Goal: Information Seeking & Learning: Learn about a topic

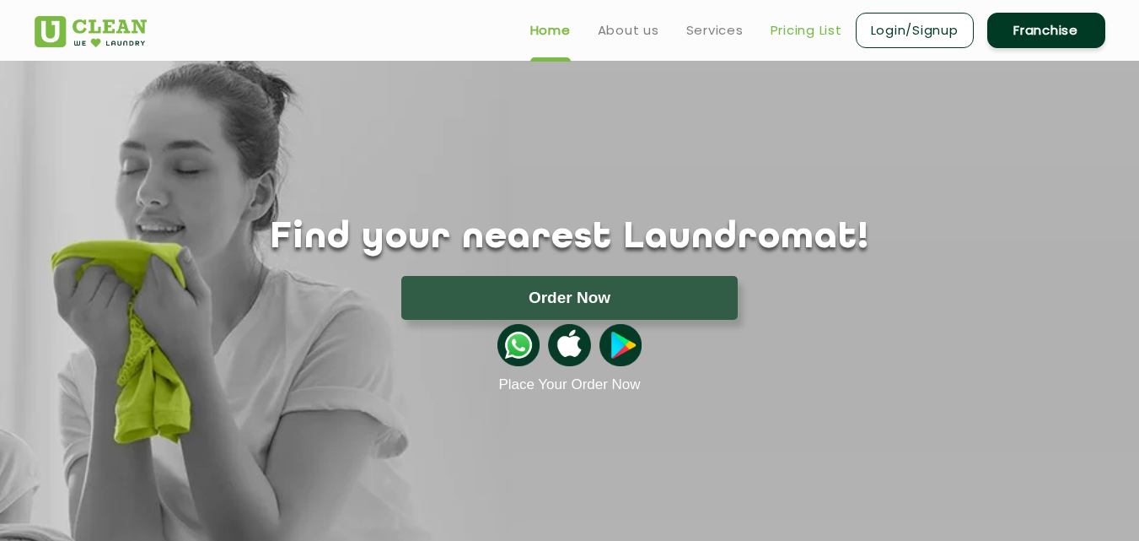
click at [814, 34] on link "Pricing List" at bounding box center [807, 30] width 72 height 20
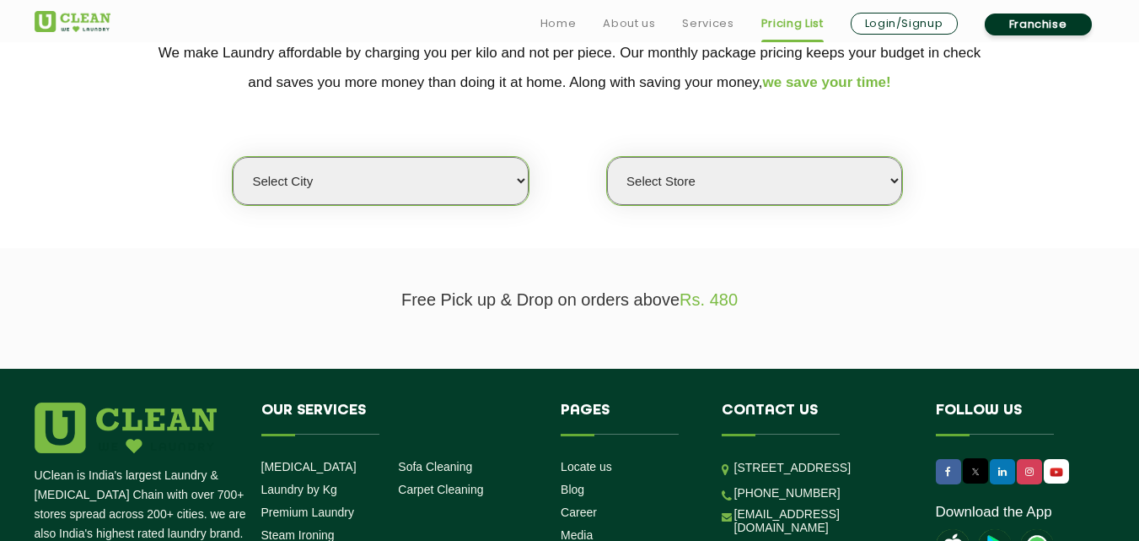
scroll to position [405, 0]
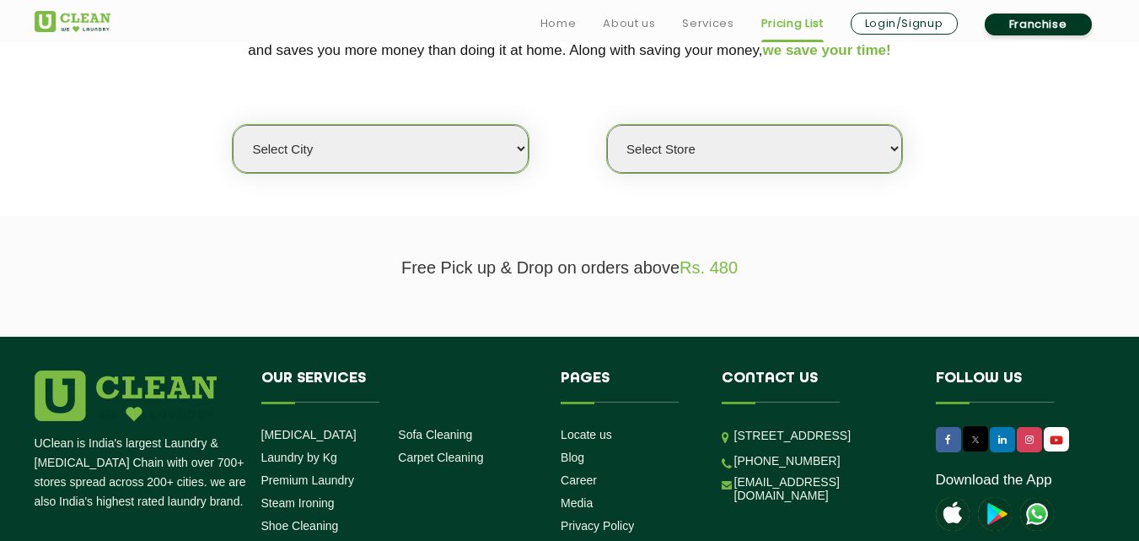
click at [377, 166] on select "Select city [GEOGRAPHIC_DATA] [GEOGRAPHIC_DATA] [GEOGRAPHIC_DATA] [GEOGRAPHIC_D…" at bounding box center [380, 149] width 295 height 48
select select "68"
click at [233, 125] on select "Select city [GEOGRAPHIC_DATA] [GEOGRAPHIC_DATA] [GEOGRAPHIC_DATA] [GEOGRAPHIC_D…" at bounding box center [380, 149] width 295 height 48
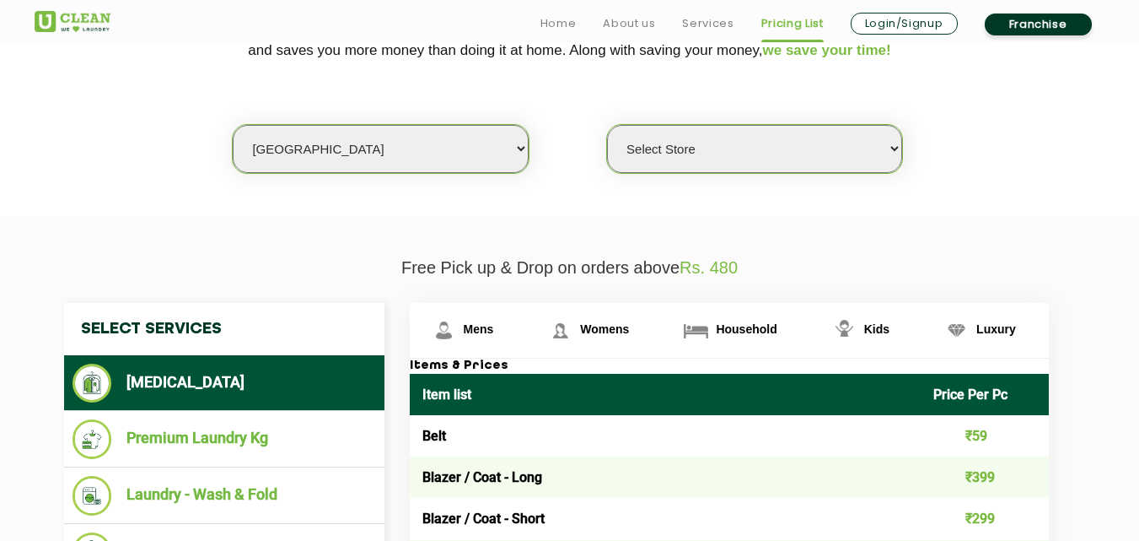
click at [752, 164] on select "Select Store [PERSON_NAME][GEOGRAPHIC_DATA] UClean Talab Tillo UClean Janipur U…" at bounding box center [754, 149] width 295 height 48
click at [607, 125] on select "Select Store [PERSON_NAME][GEOGRAPHIC_DATA] UClean Talab Tillo UClean Janipur U…" at bounding box center [754, 149] width 295 height 48
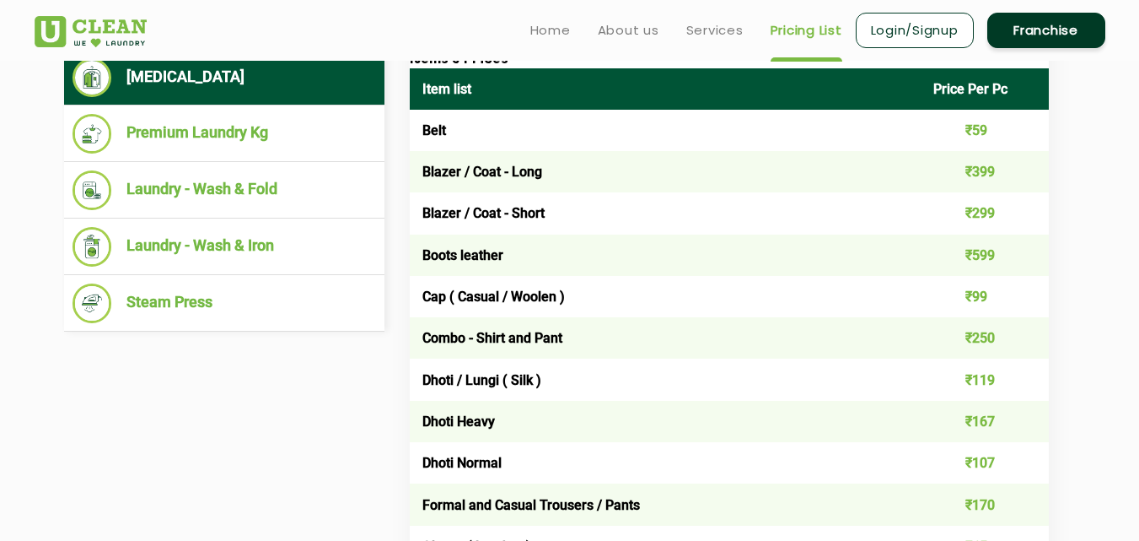
scroll to position [708, 0]
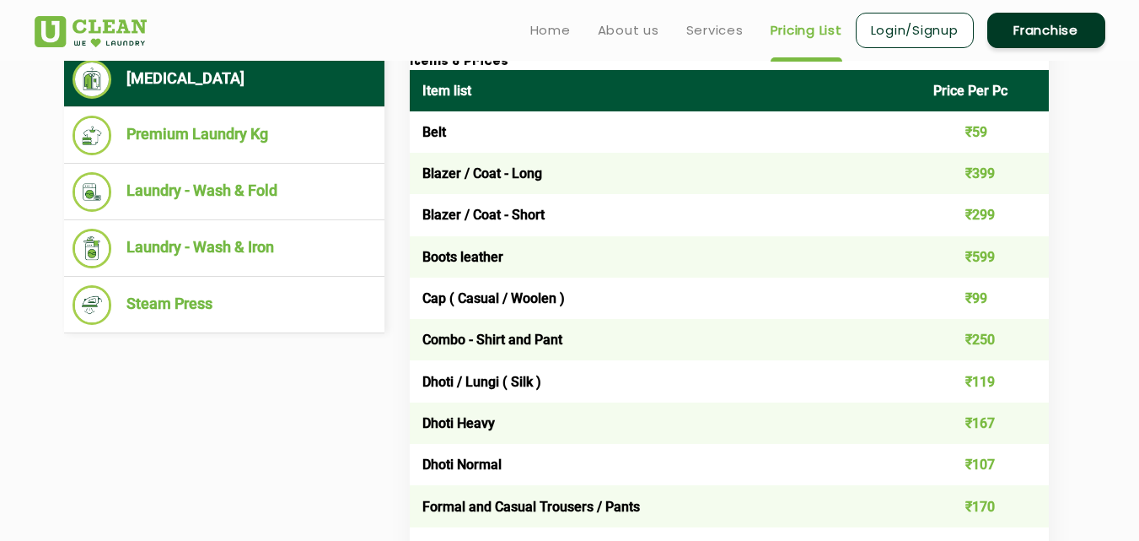
click at [594, 237] on td "Boots leather" at bounding box center [666, 256] width 512 height 41
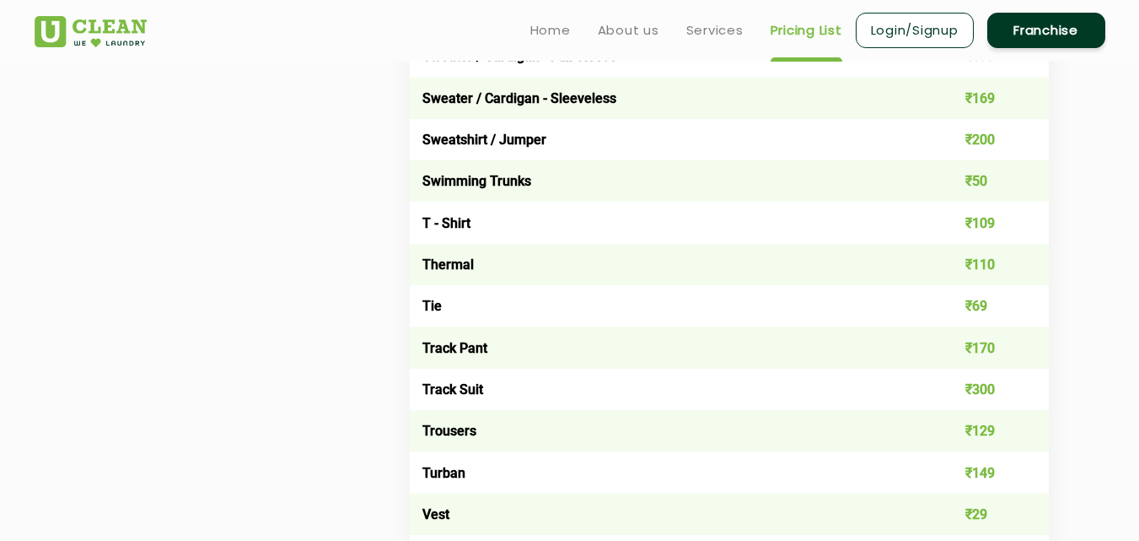
click at [594, 237] on td "T - Shirt" at bounding box center [666, 222] width 512 height 41
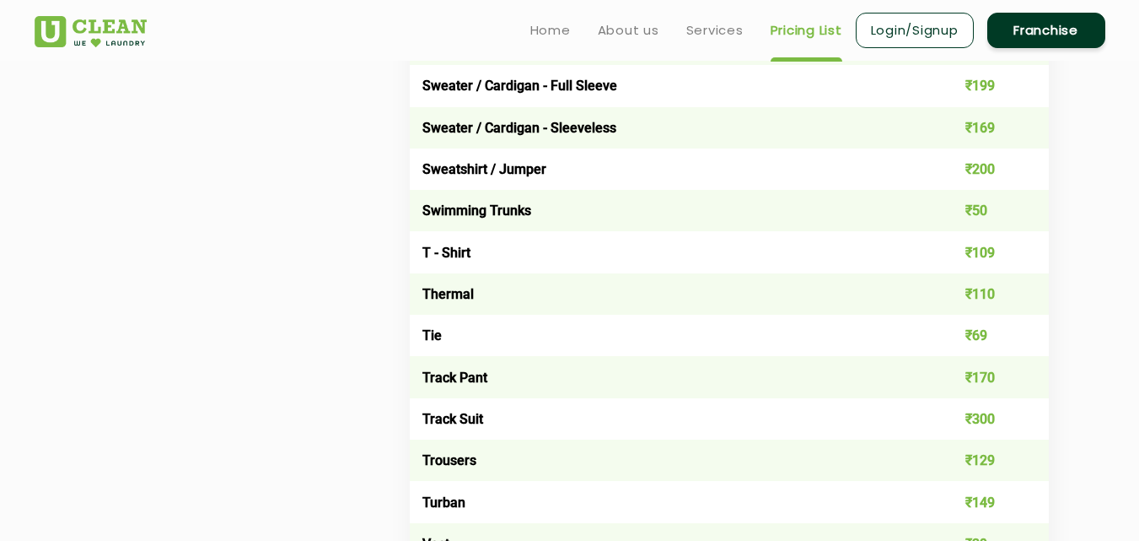
click at [594, 237] on td "T - Shirt" at bounding box center [666, 251] width 512 height 41
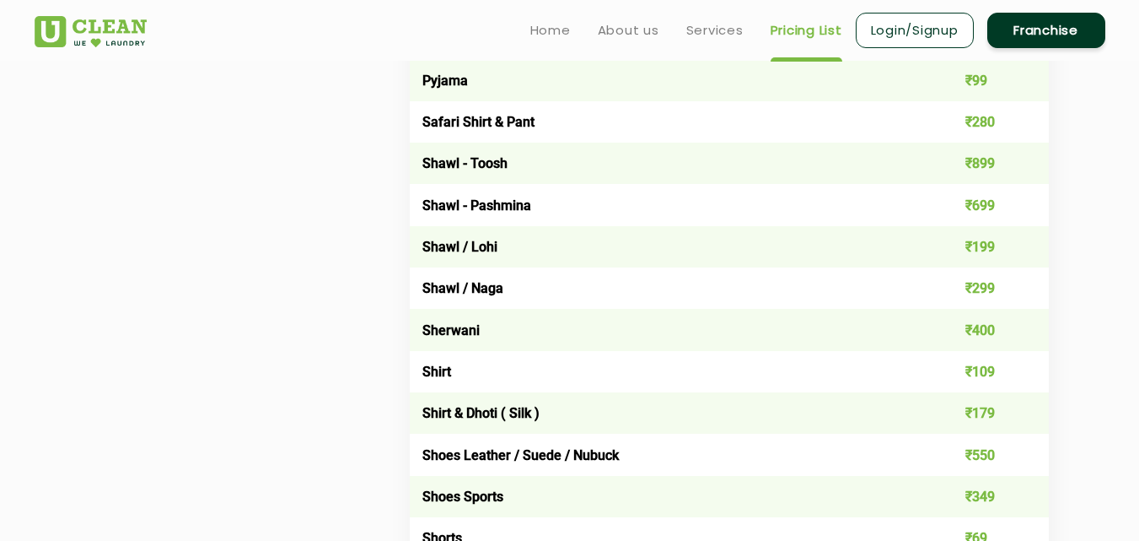
click at [594, 237] on tbody "Belt ₹59 Blazer / Coat - Long ₹399 Blazer / Coat - Short ₹299 Boots leather ₹59…" at bounding box center [729, 80] width 639 height 2952
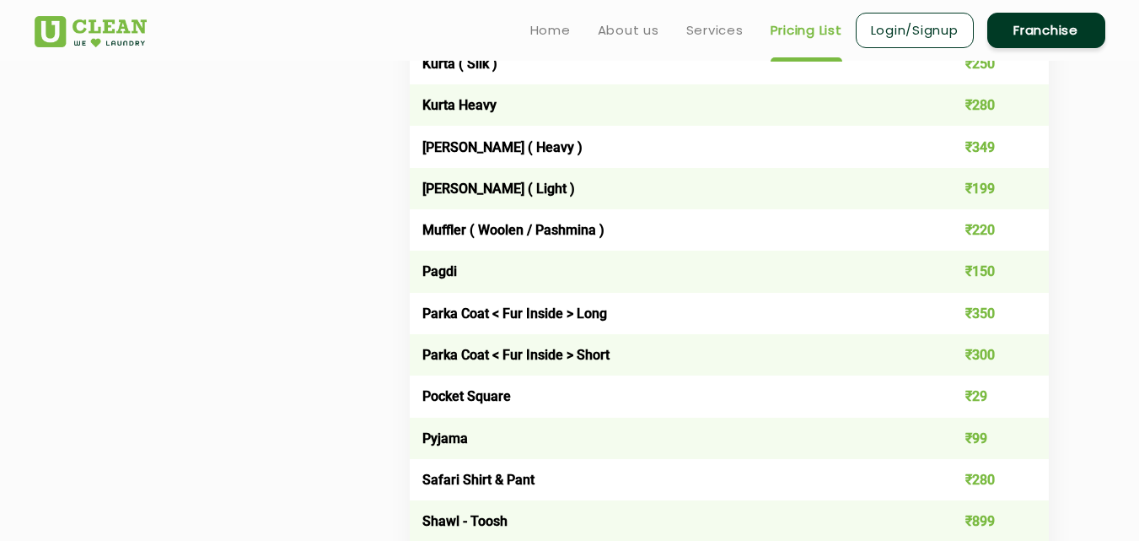
scroll to position [1855, 0]
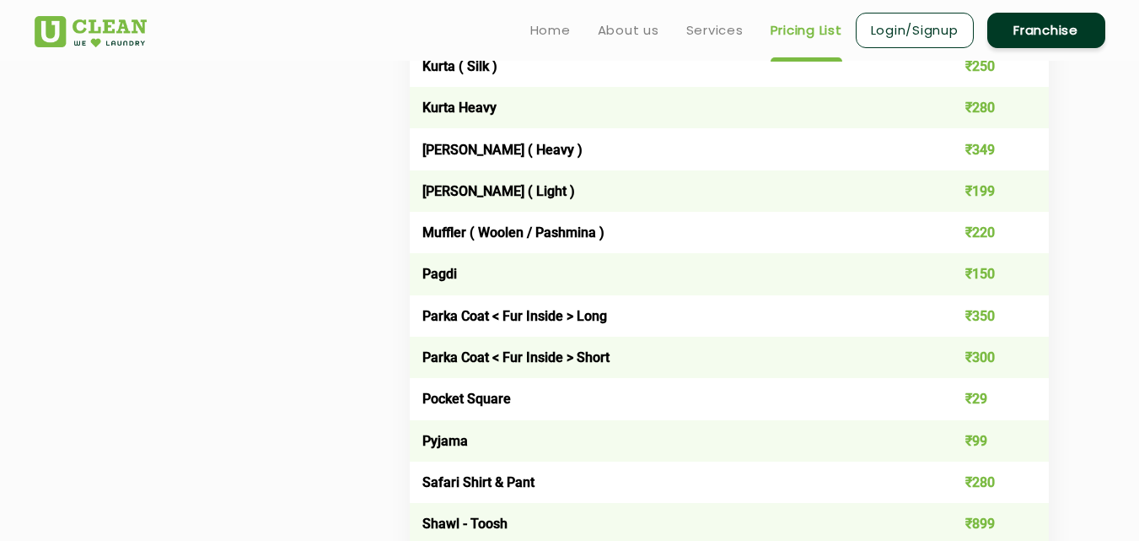
click at [254, 262] on div "Select Services [MEDICAL_DATA] Premium Laundry Kg Laundry - Wash & Fold Laundry…" at bounding box center [569, 391] width 1037 height 3079
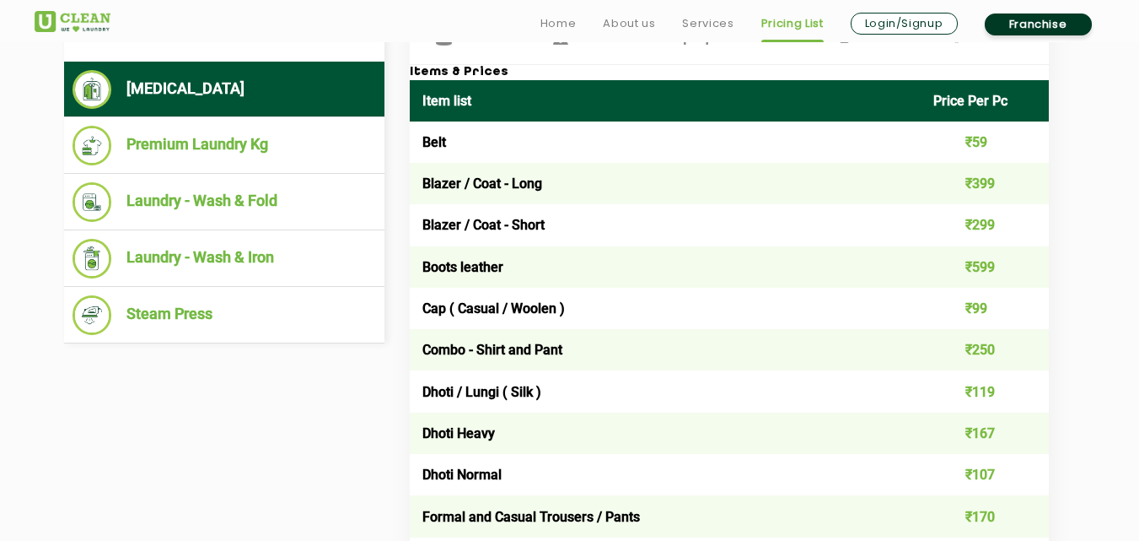
scroll to position [725, 0]
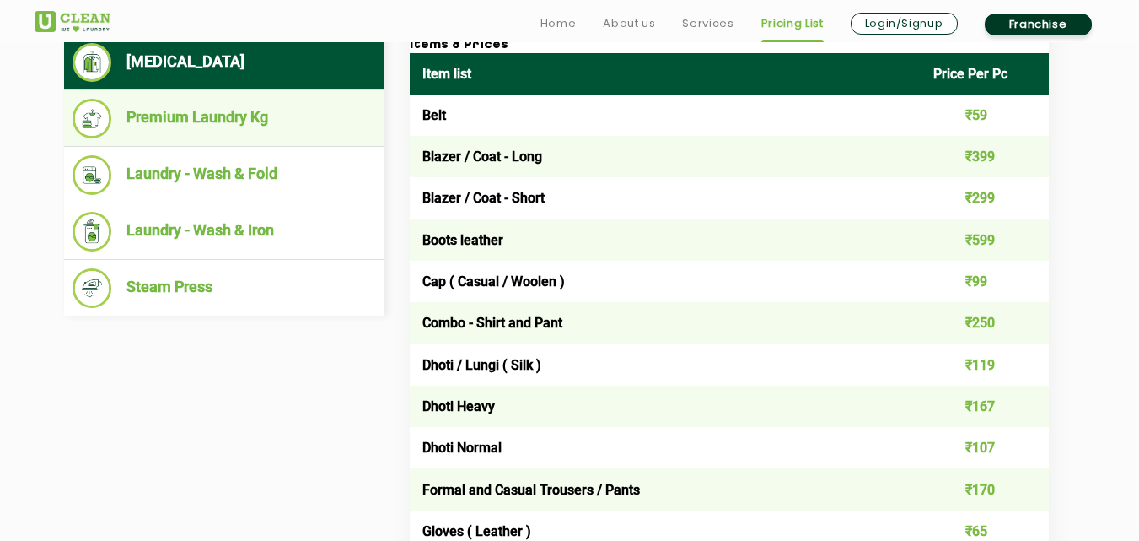
click at [203, 132] on li "Premium Laundry Kg" at bounding box center [225, 119] width 304 height 40
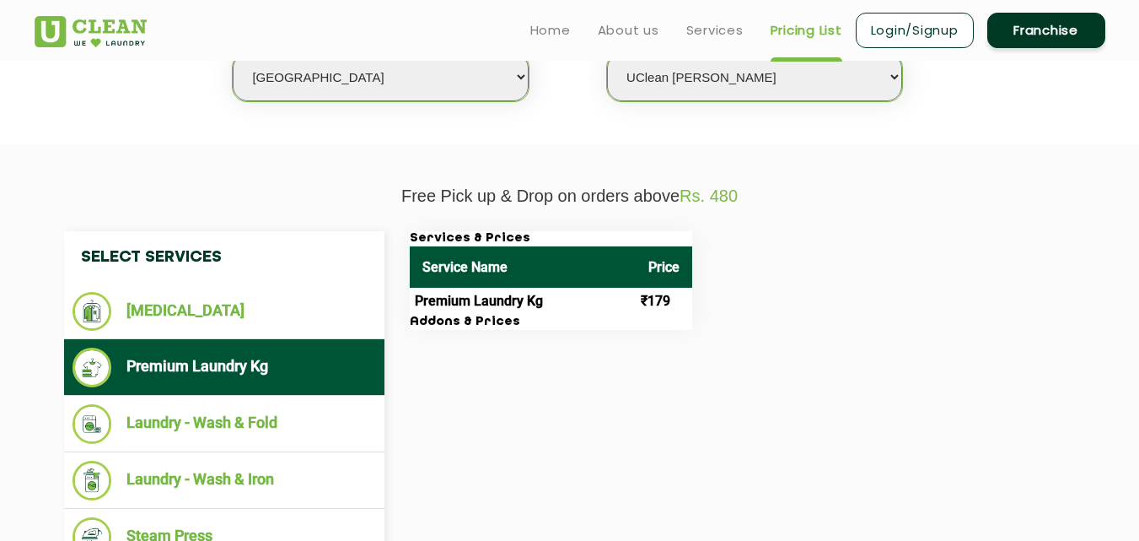
scroll to position [472, 0]
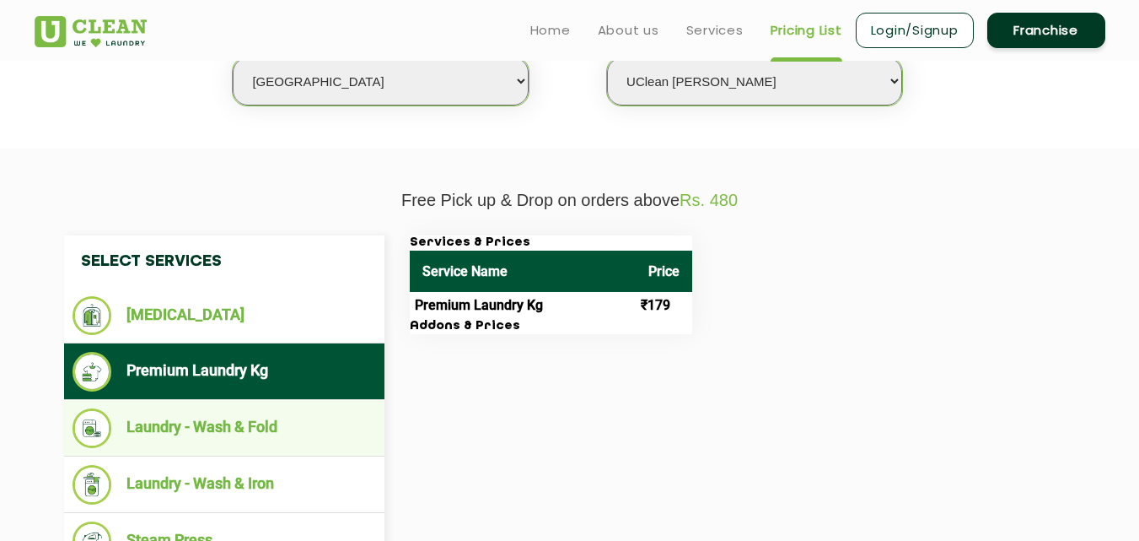
click at [225, 436] on li "Laundry - Wash & Fold" at bounding box center [225, 428] width 304 height 40
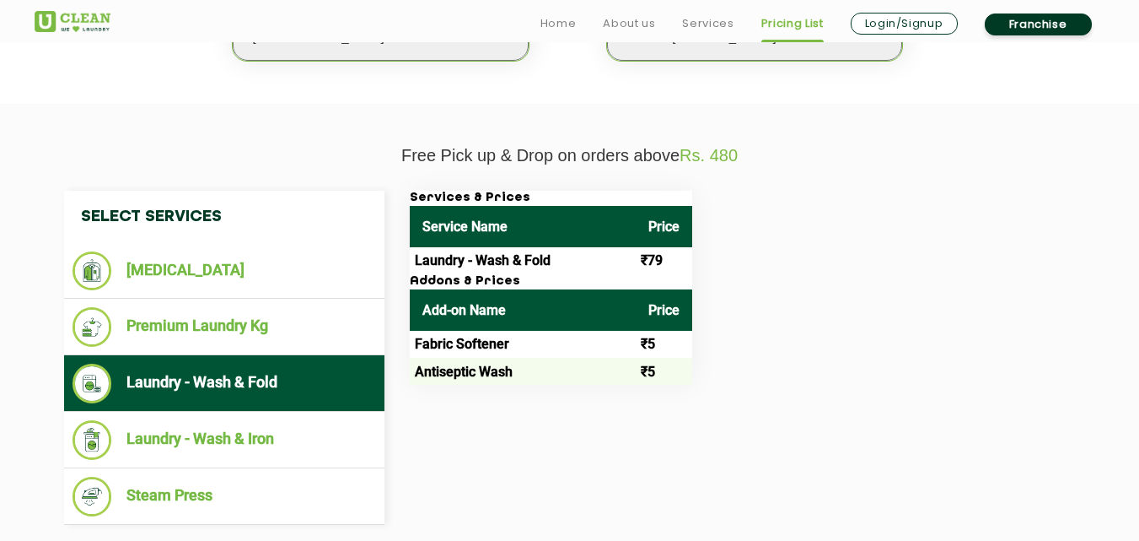
scroll to position [557, 0]
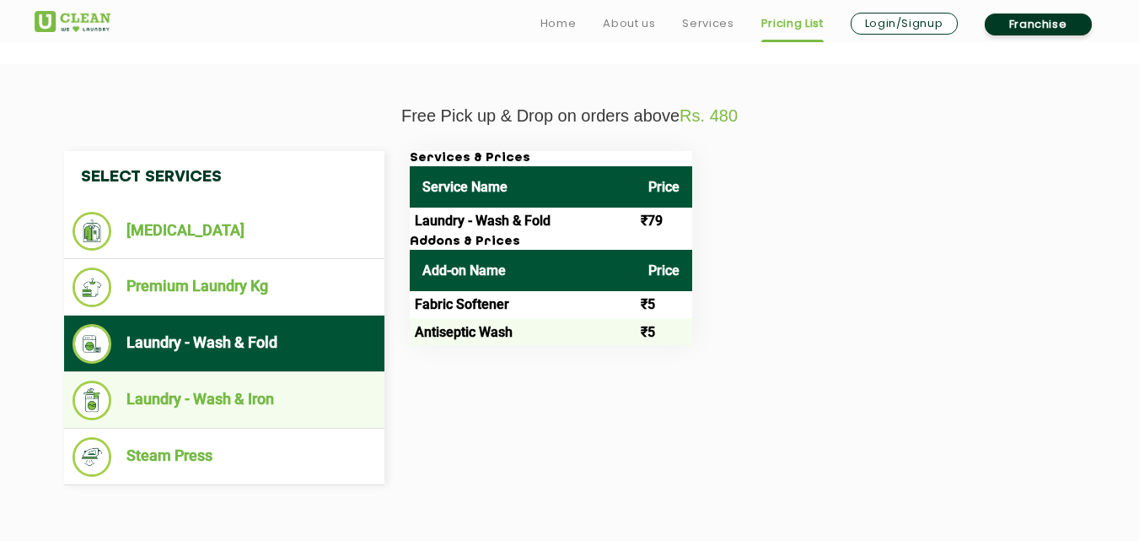
click at [242, 401] on li "Laundry - Wash & Iron" at bounding box center [225, 400] width 304 height 40
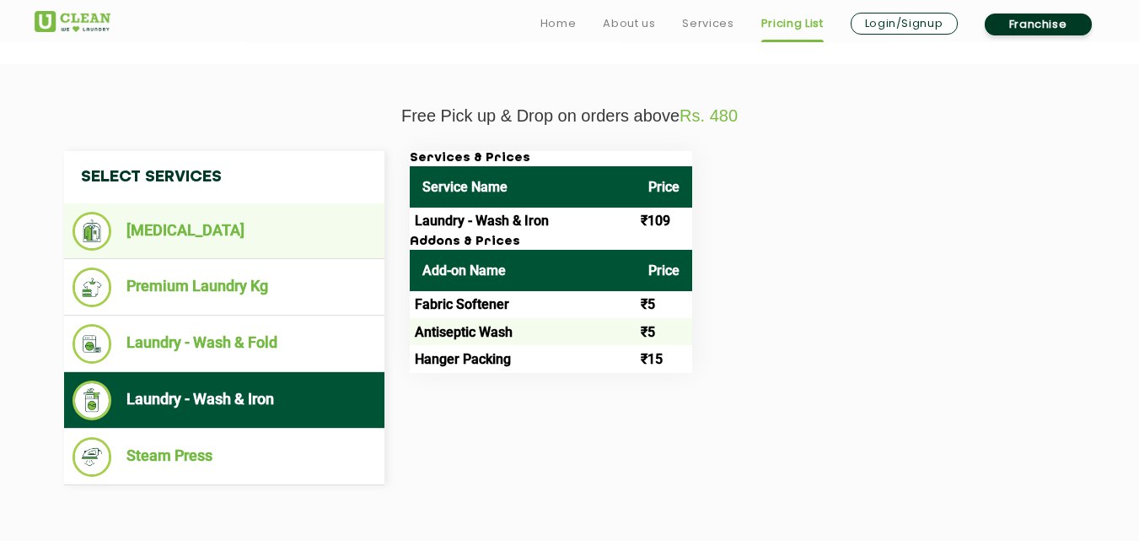
click at [174, 229] on li "[MEDICAL_DATA]" at bounding box center [225, 231] width 304 height 39
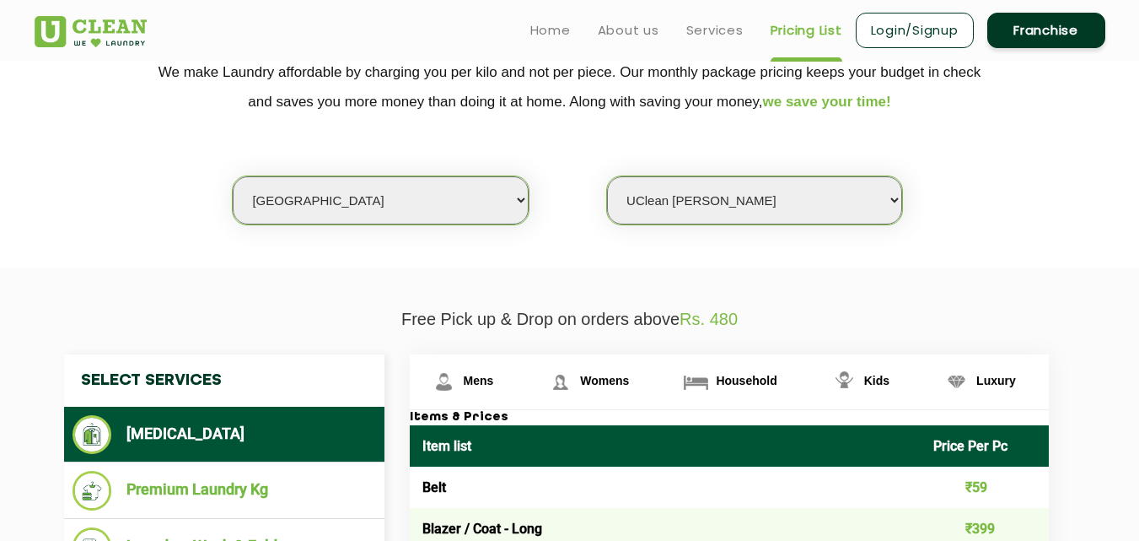
scroll to position [219, 0]
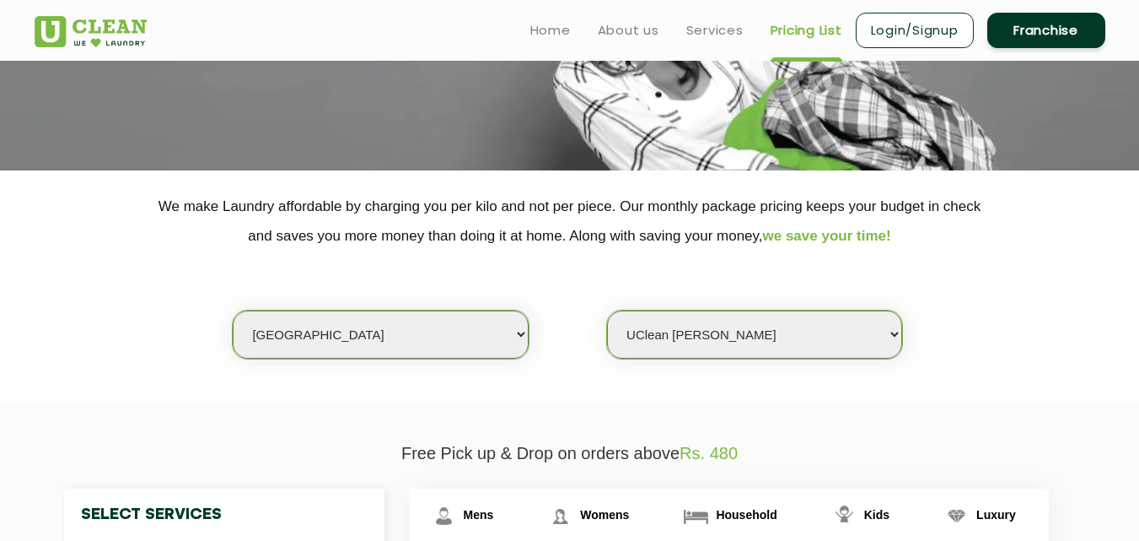
click at [897, 324] on select "Select Store [PERSON_NAME][GEOGRAPHIC_DATA] UClean Talab Tillo UClean Janipur U…" at bounding box center [754, 334] width 295 height 48
select select "0"
click at [607, 310] on select "Select Store [PERSON_NAME][GEOGRAPHIC_DATA] UClean Talab Tillo UClean Janipur U…" at bounding box center [754, 334] width 295 height 48
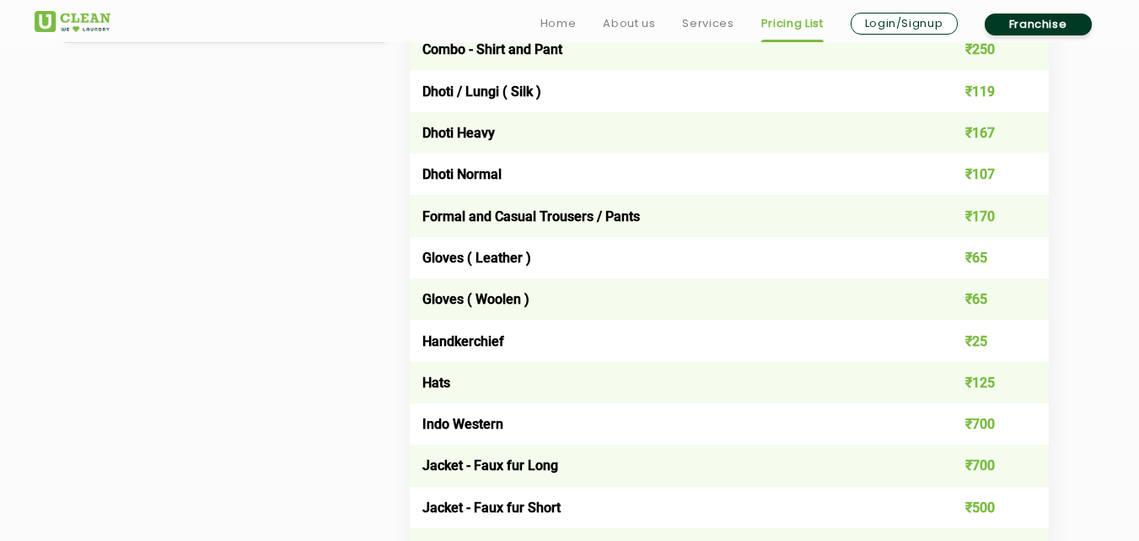
scroll to position [1012, 0]
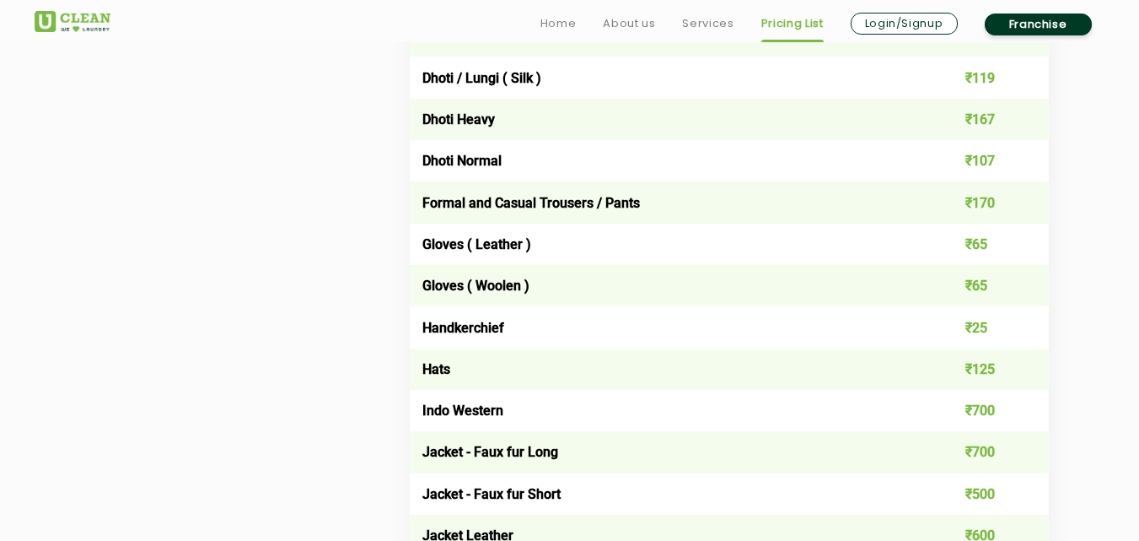
click at [565, 212] on td "Formal and Casual Trousers / Pants" at bounding box center [666, 201] width 512 height 41
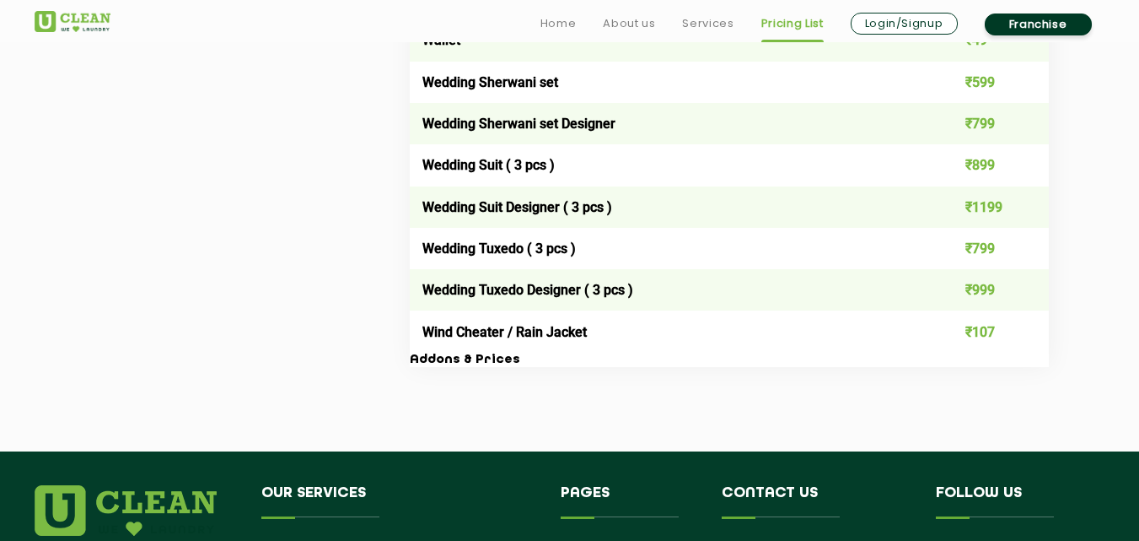
scroll to position [3710, 0]
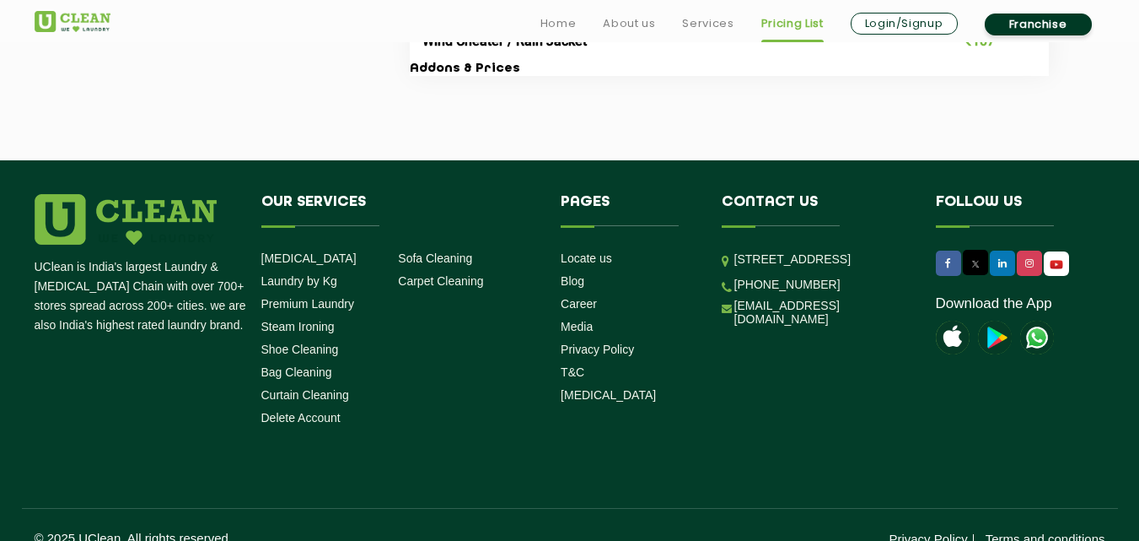
click at [620, 12] on li "About us" at bounding box center [629, 24] width 52 height 24
click at [621, 24] on link "About us" at bounding box center [629, 23] width 52 height 20
